Goal: Task Accomplishment & Management: Use online tool/utility

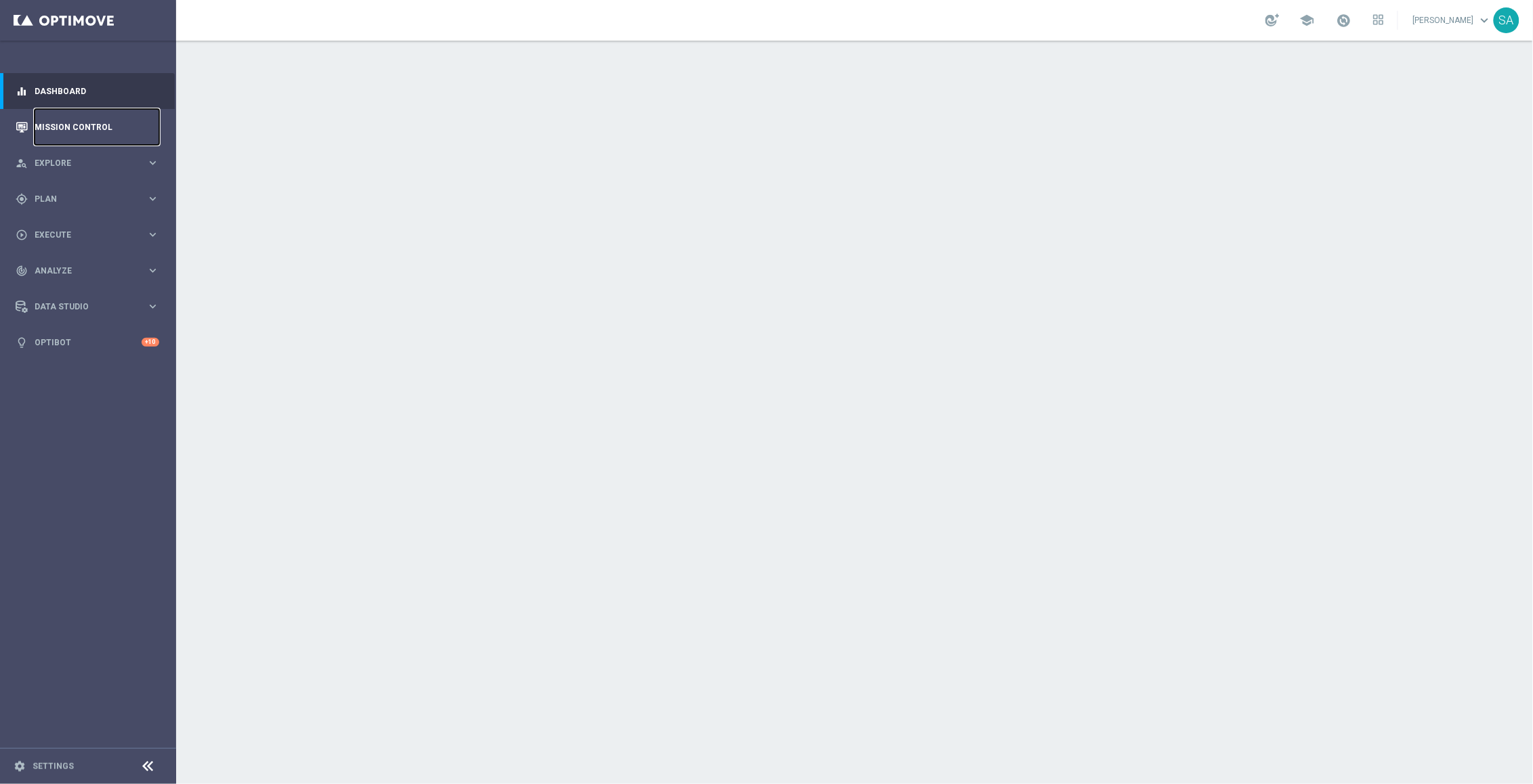
click at [73, 120] on link "Mission Control" at bounding box center [96, 127] width 124 height 36
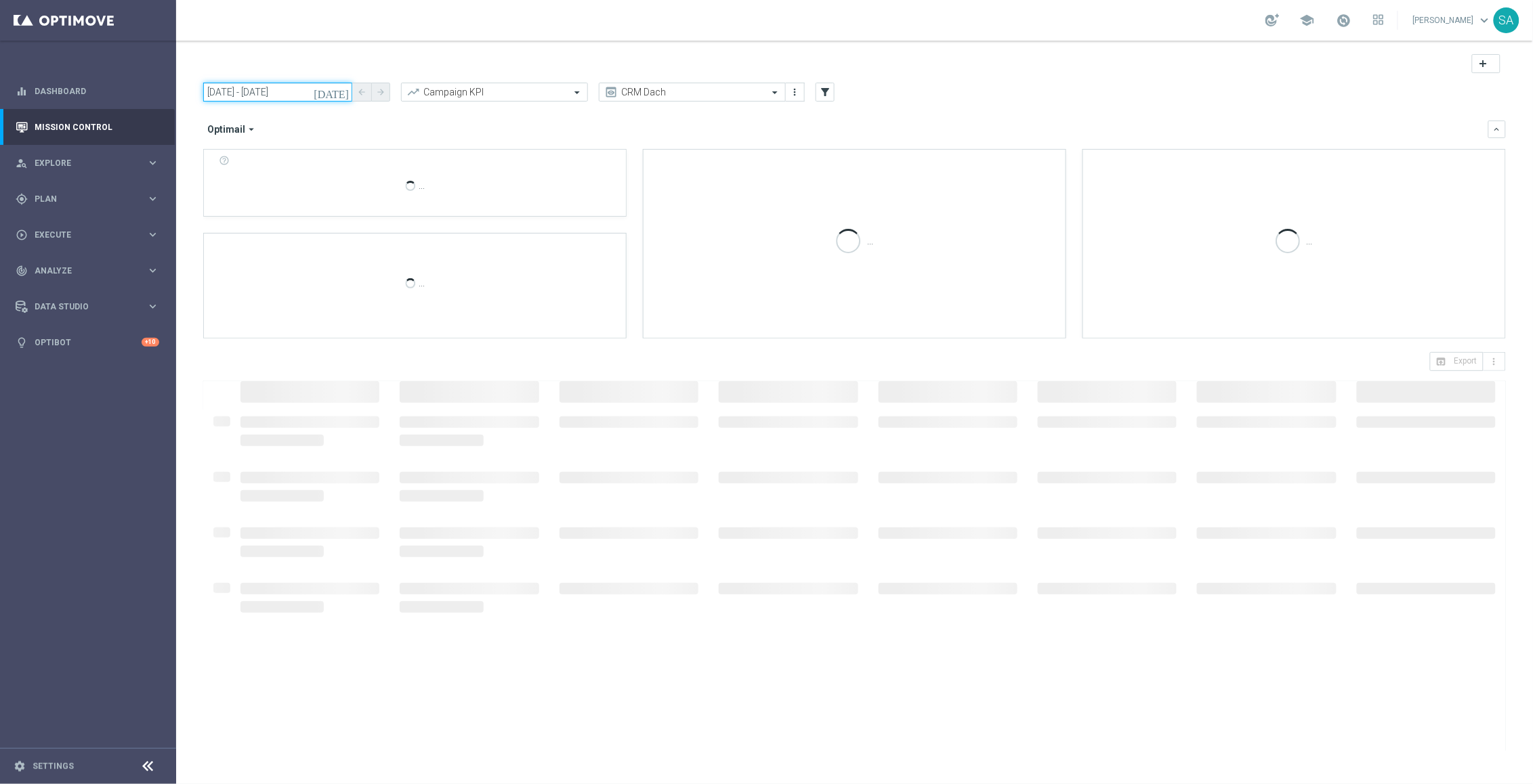
click at [310, 98] on input "[DATE] - [DATE]" at bounding box center [277, 92] width 149 height 19
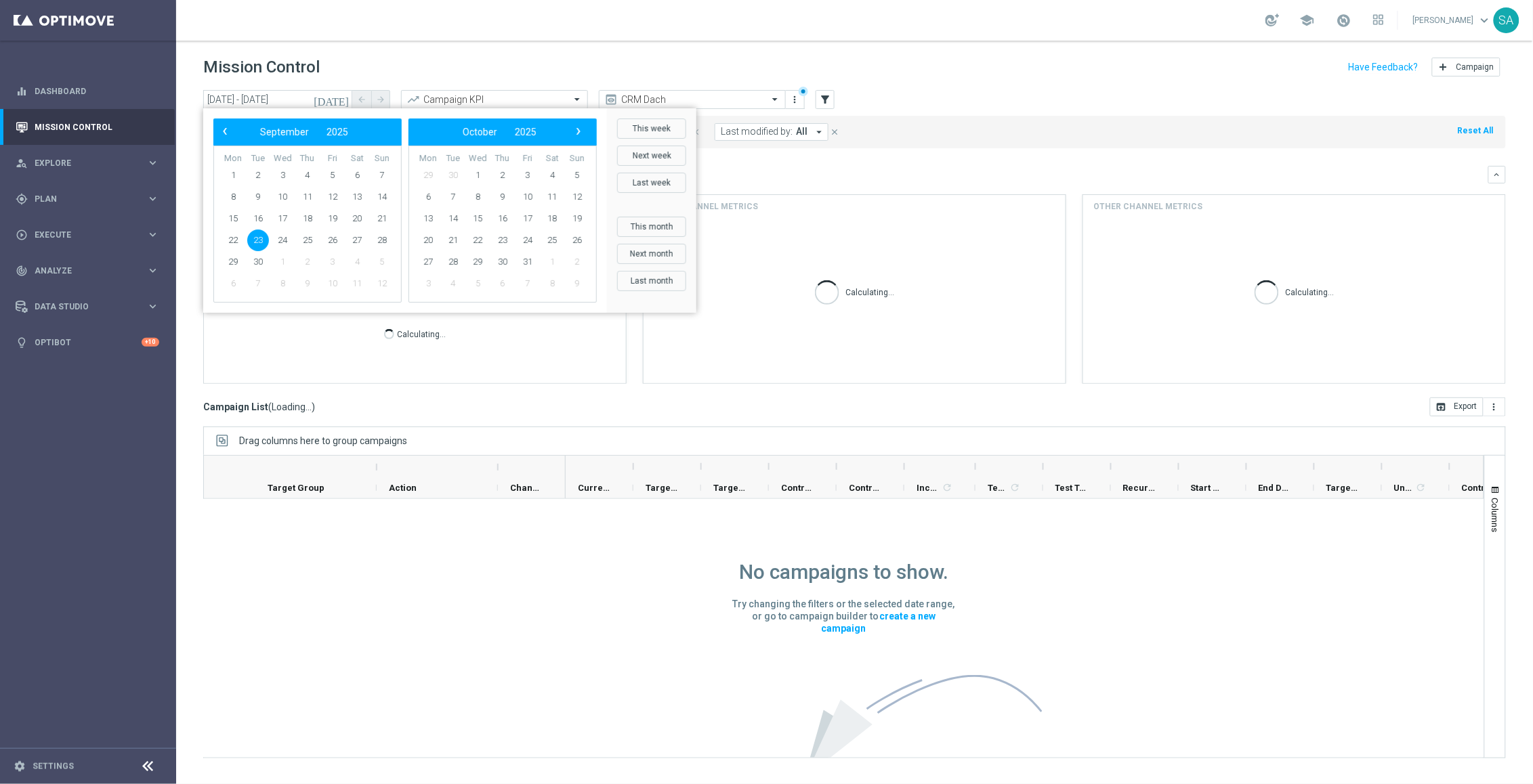
click at [261, 240] on span "23" at bounding box center [258, 240] width 22 height 22
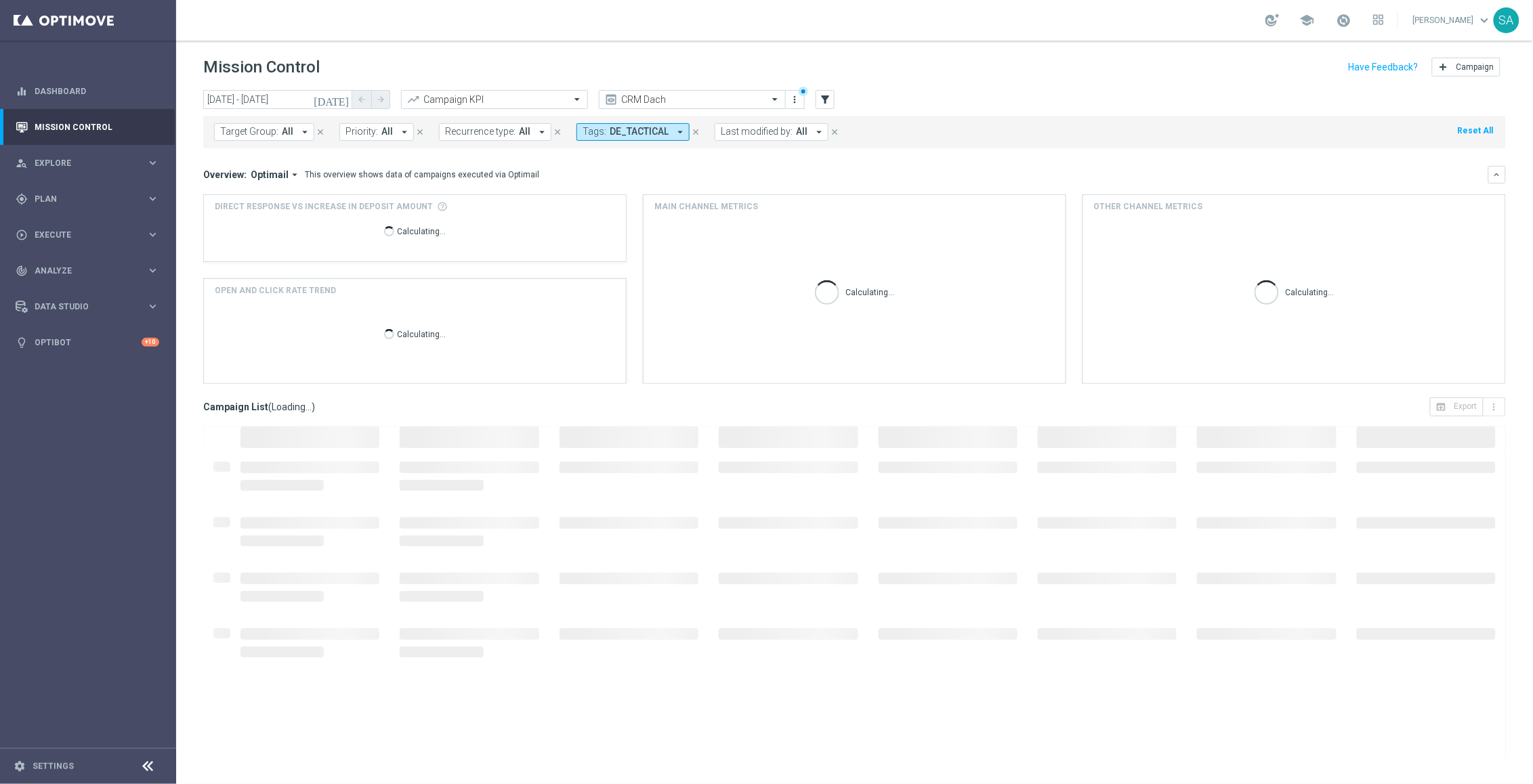
type input "[DATE] - [DATE]"
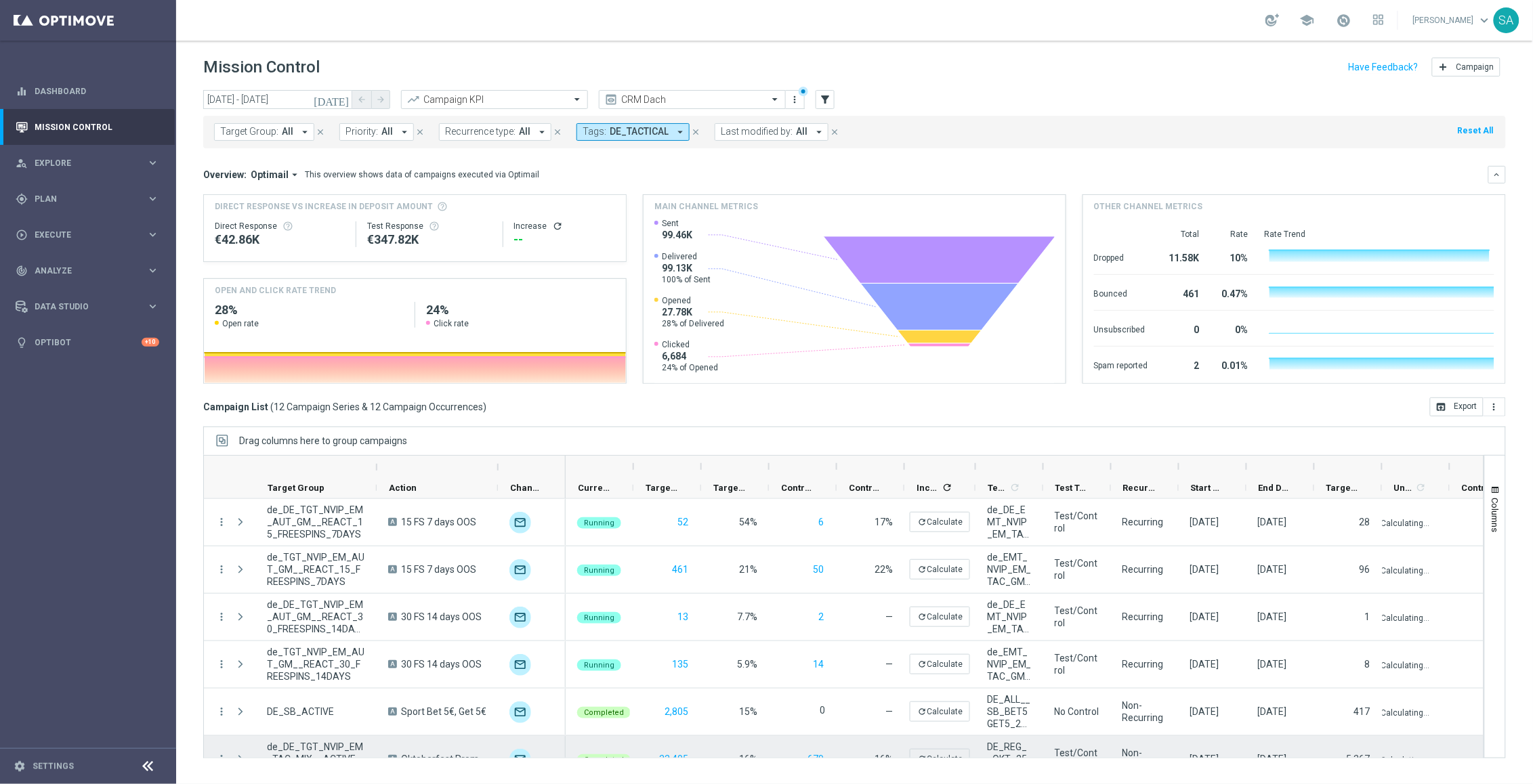
scroll to position [235, 0]
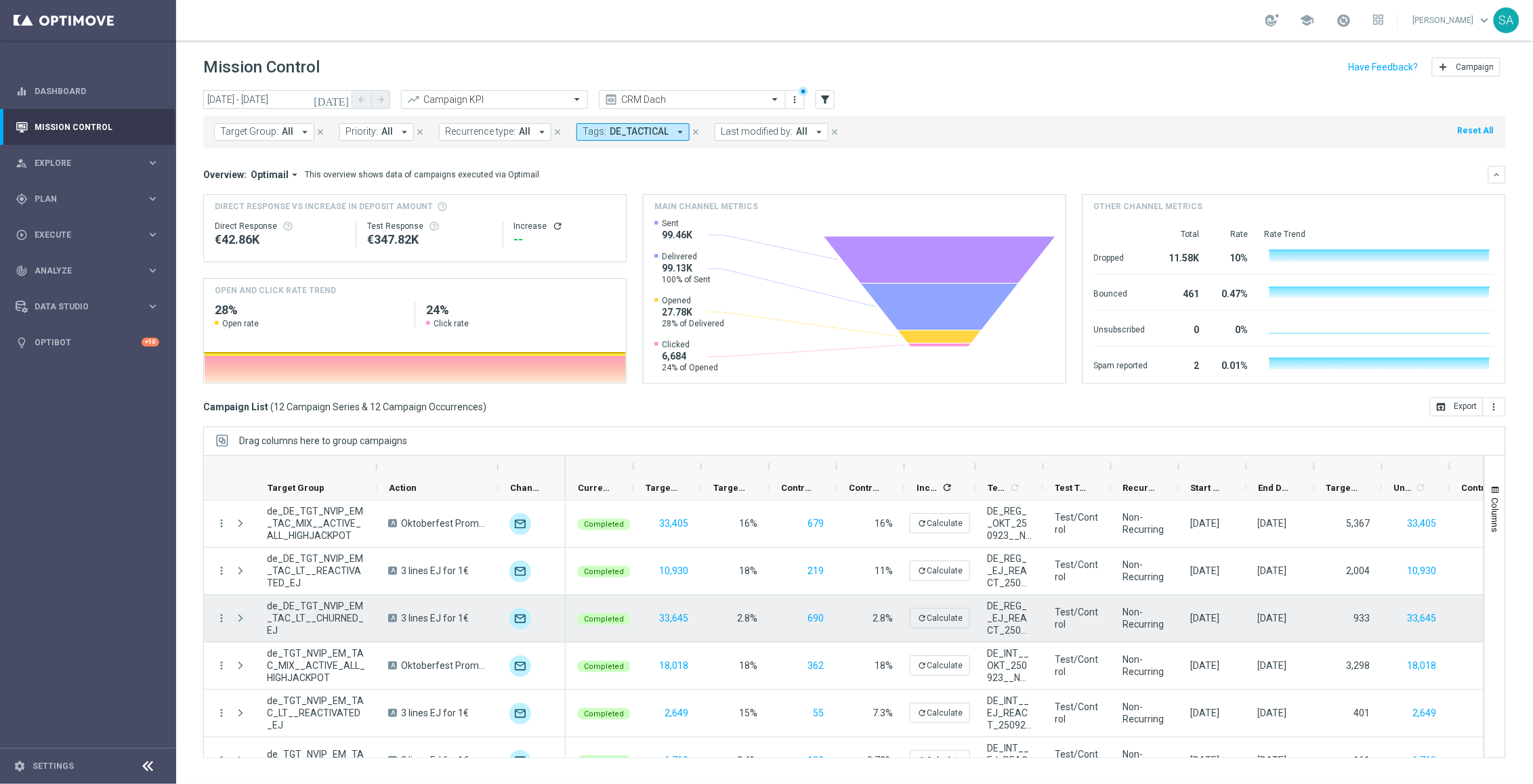
click at [239, 614] on span "Press SPACE to select this row." at bounding box center [240, 618] width 13 height 11
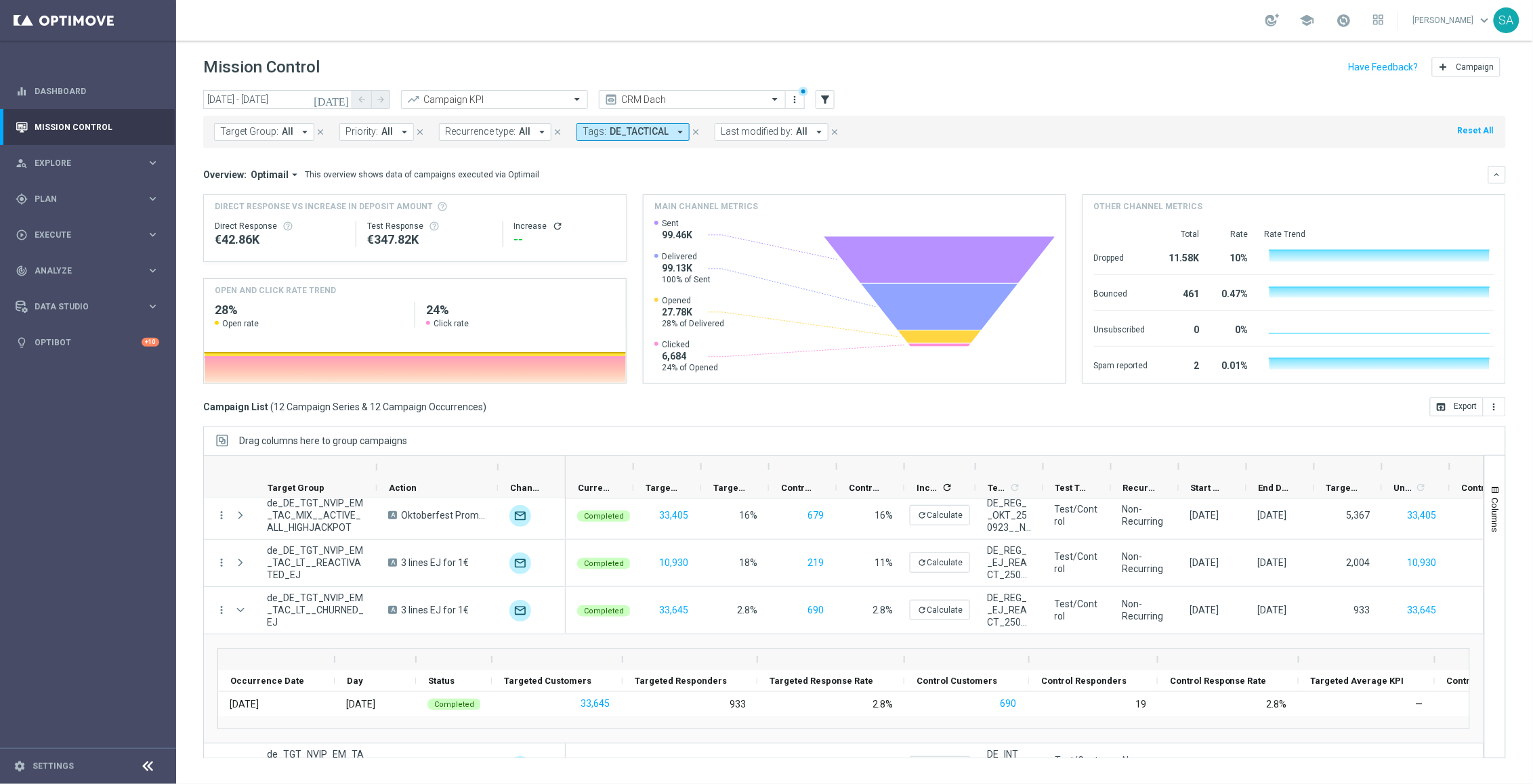
scroll to position [266, 0]
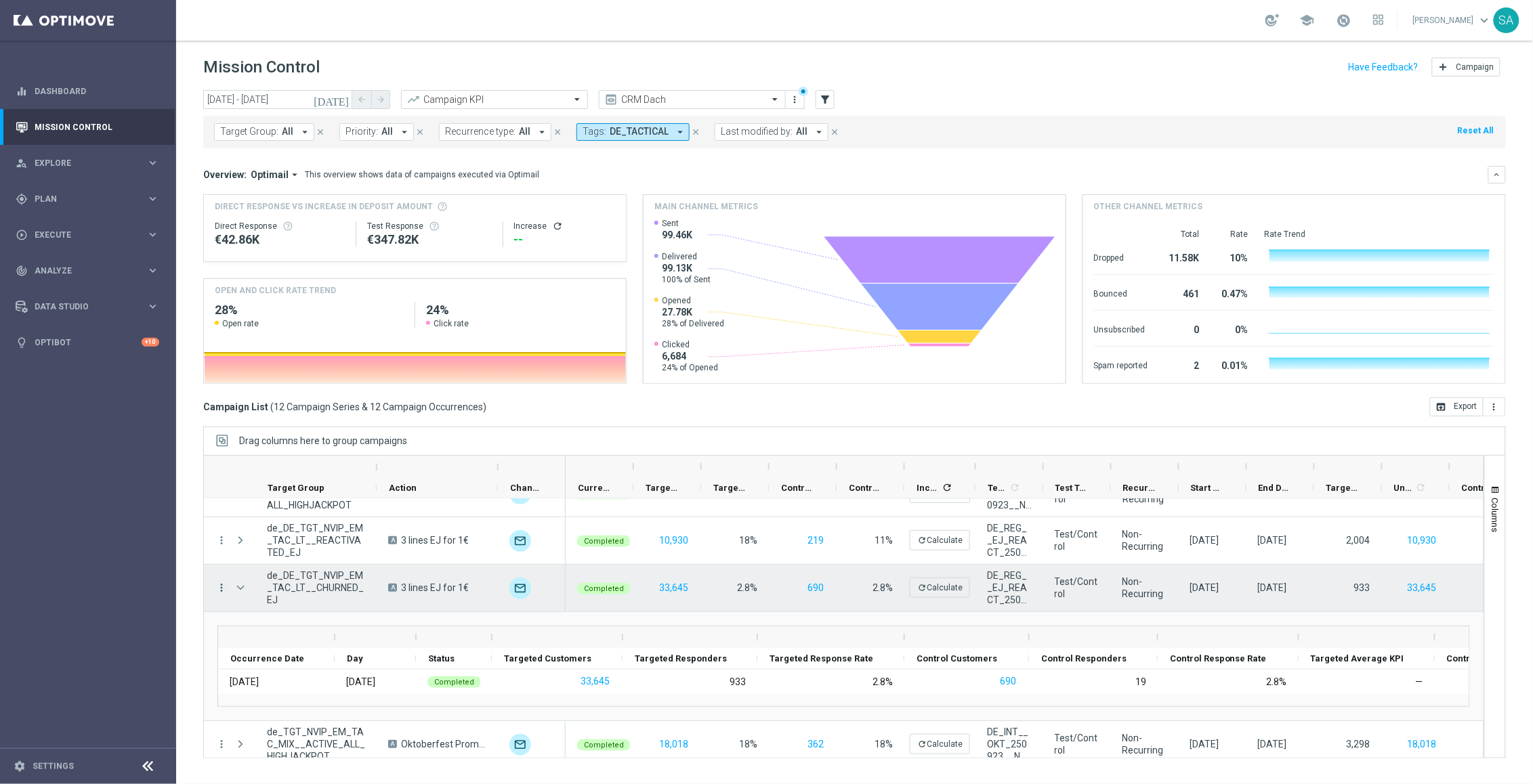
click at [224, 586] on icon "more_vert" at bounding box center [221, 588] width 13 height 13
click at [311, 668] on span "Go to Campaign Analysis" at bounding box center [296, 671] width 97 height 9
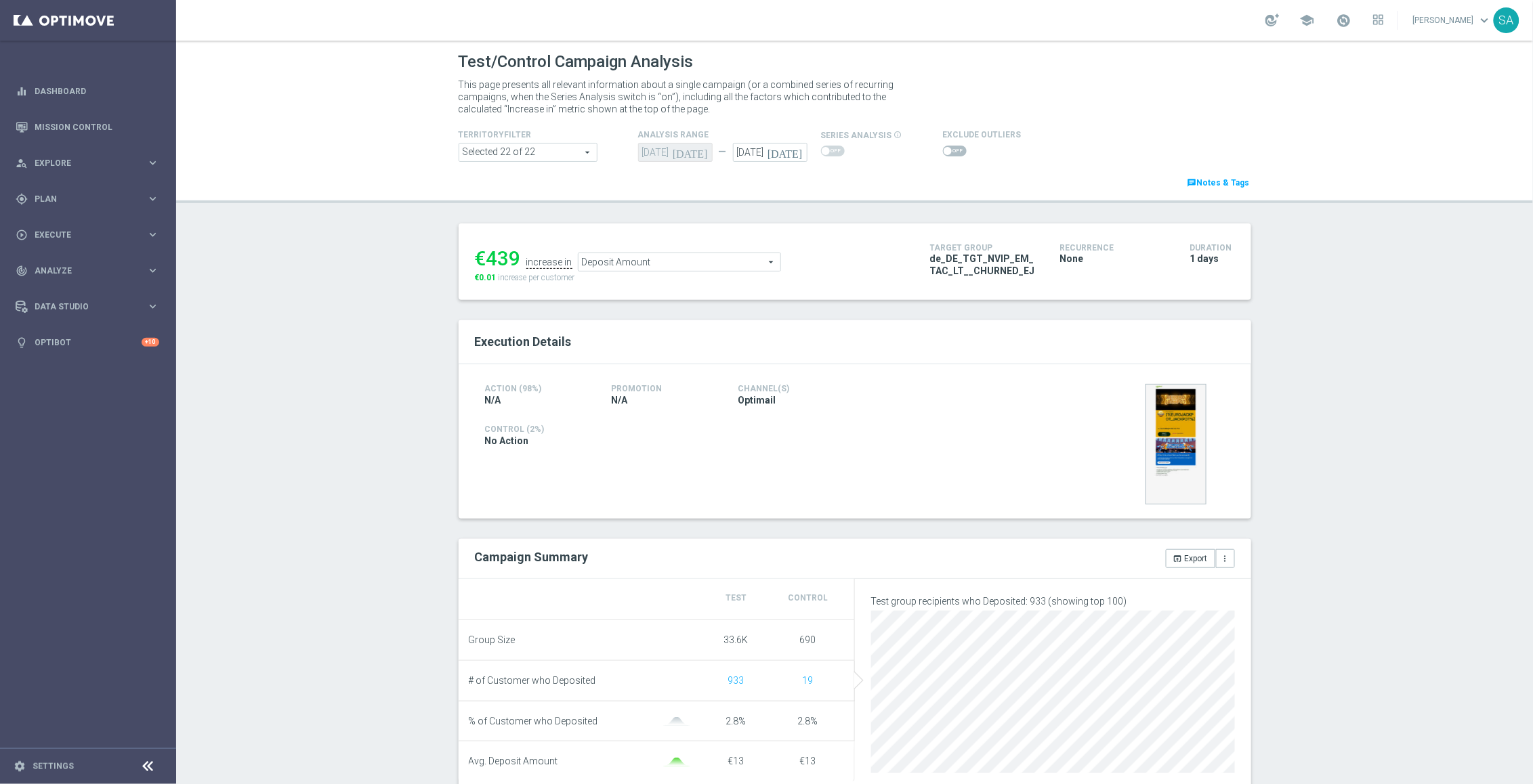
scroll to position [167, 0]
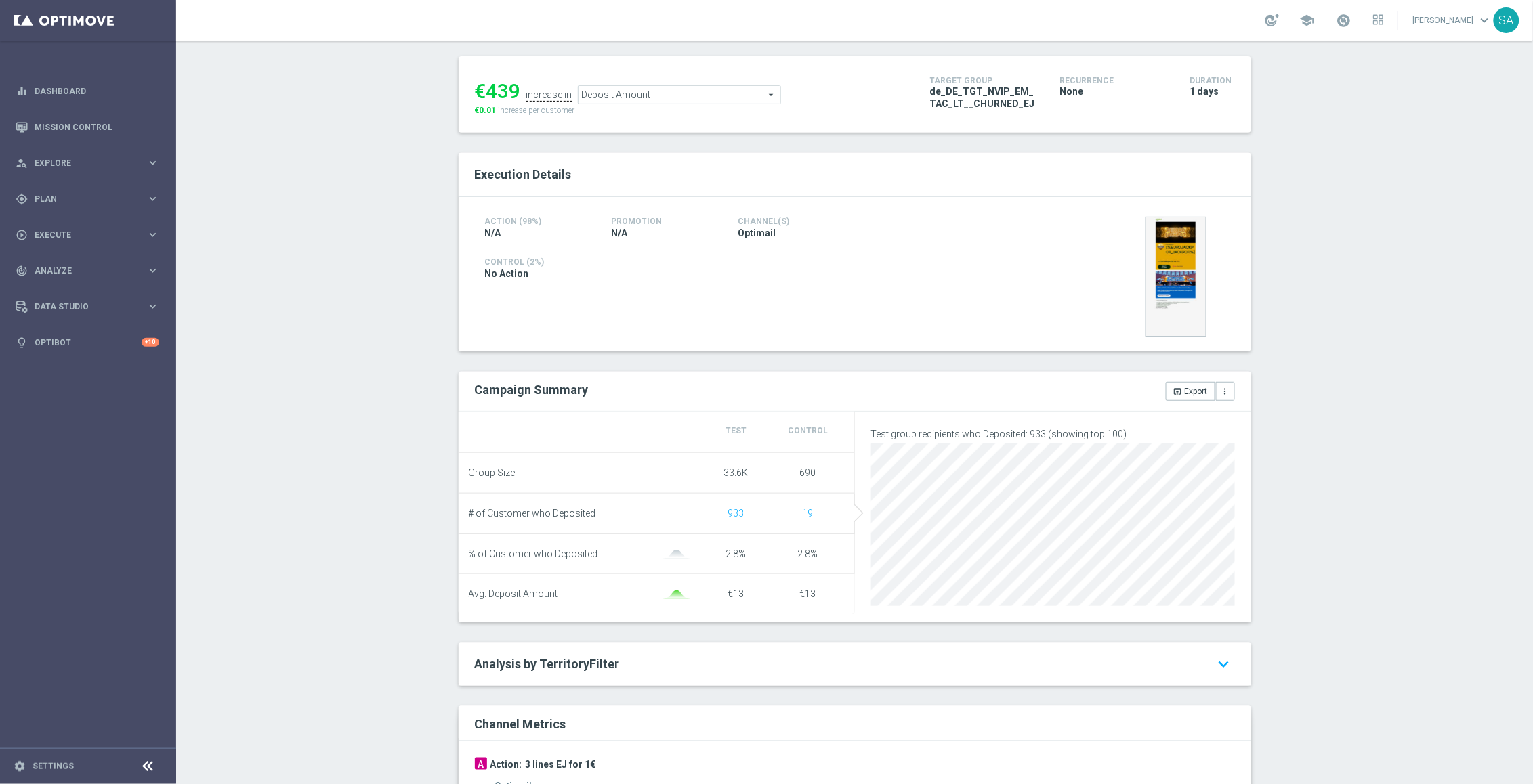
click at [695, 93] on span "Deposit Amount" at bounding box center [680, 94] width 202 height 18
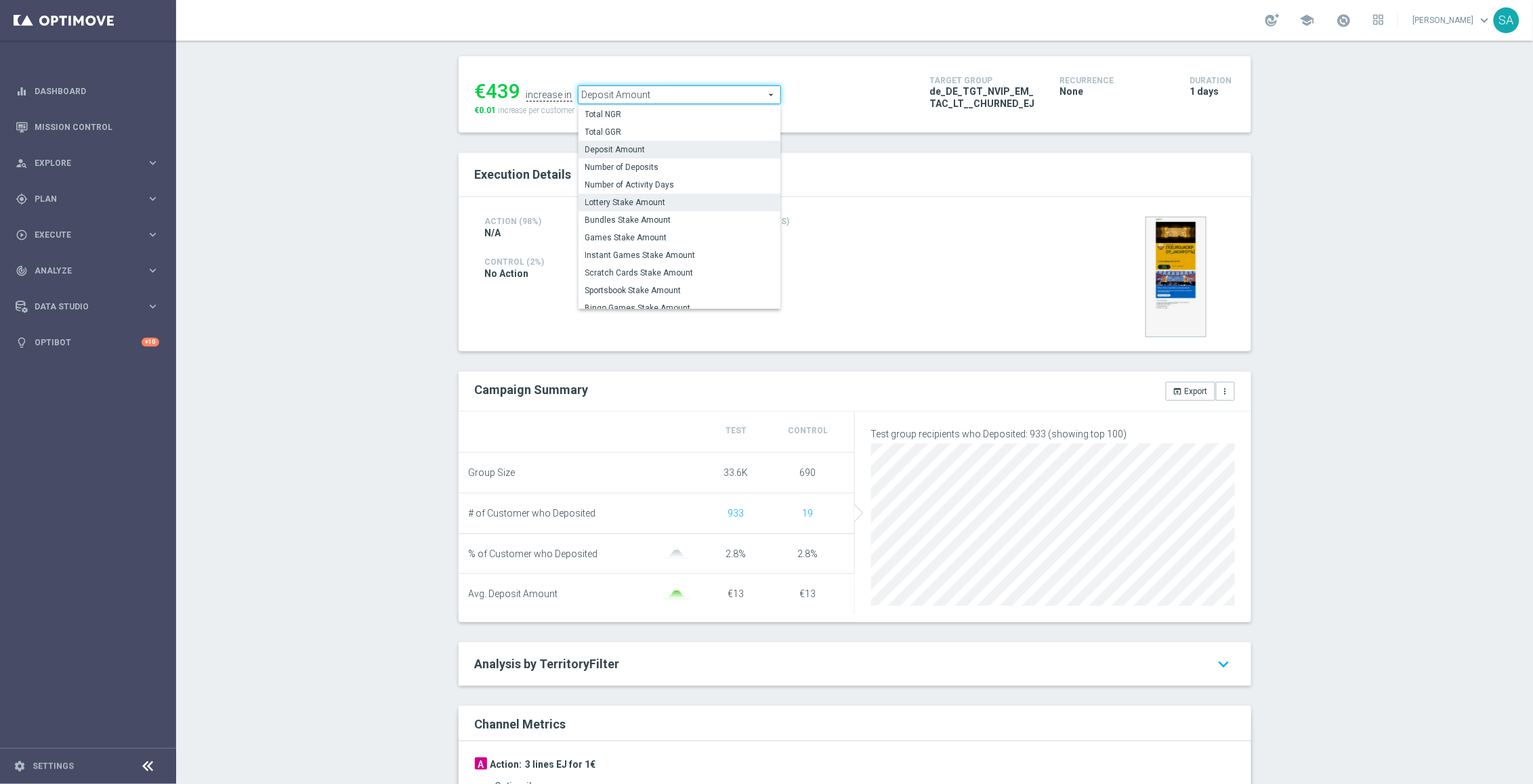
click at [680, 200] on span "Lottery Stake Amount" at bounding box center [679, 202] width 188 height 11
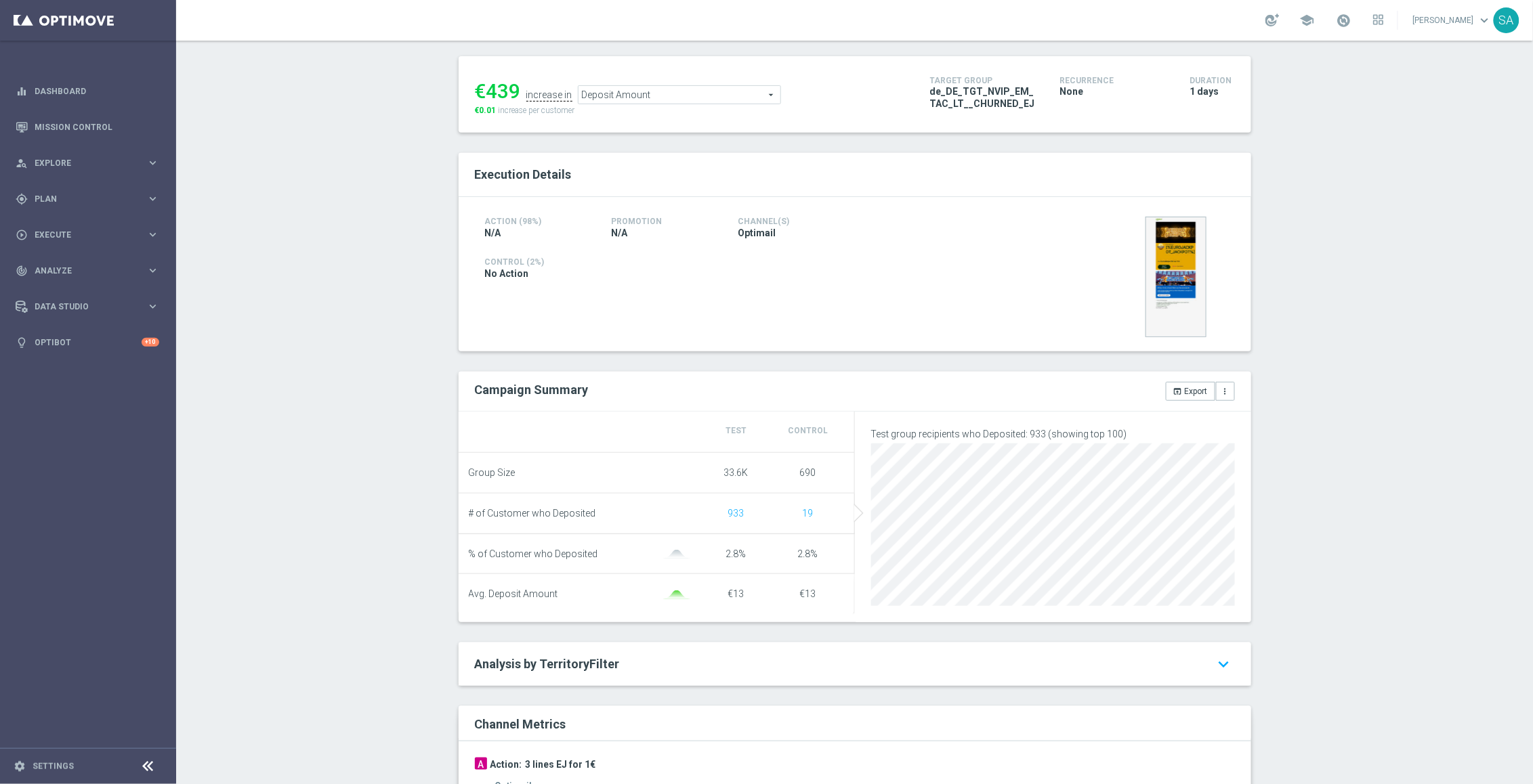
type input "Lottery Stake Amount"
